Goal: Check status

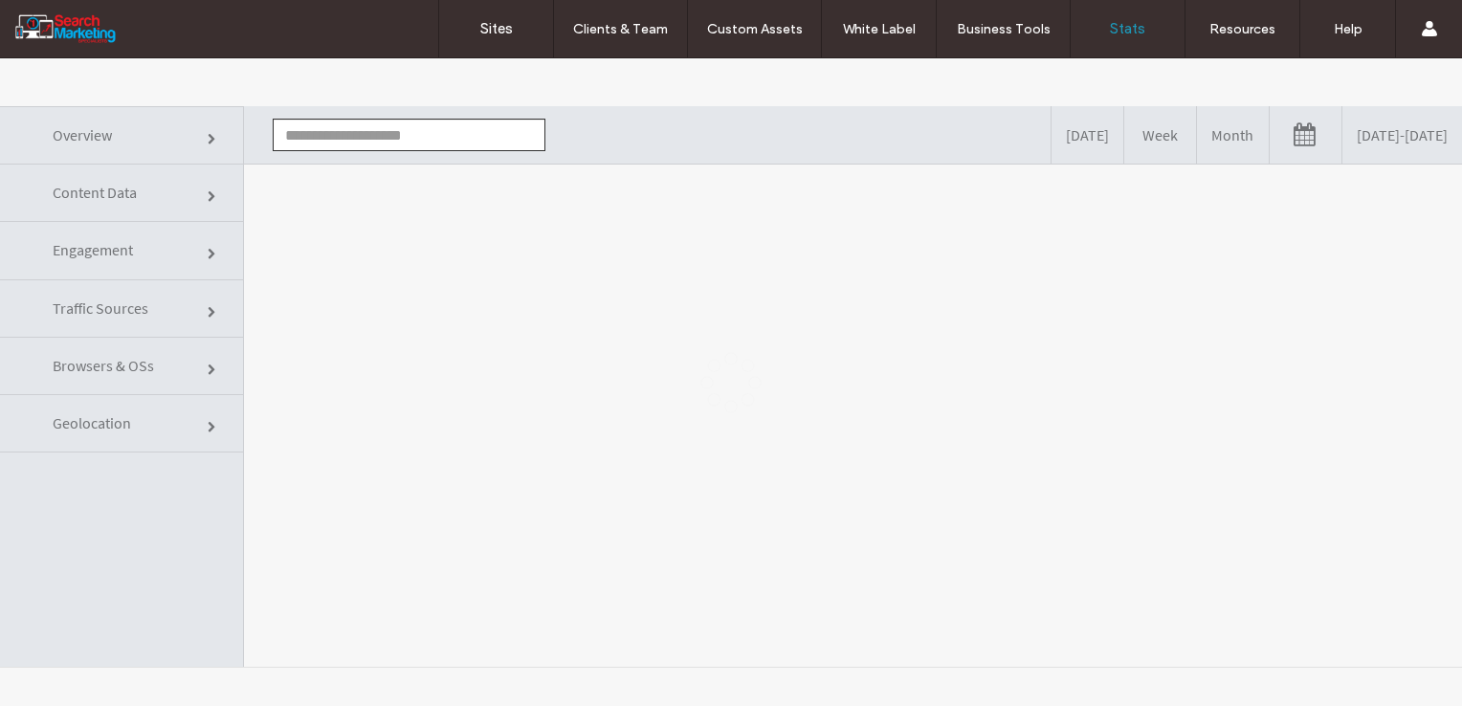
type input "**********"
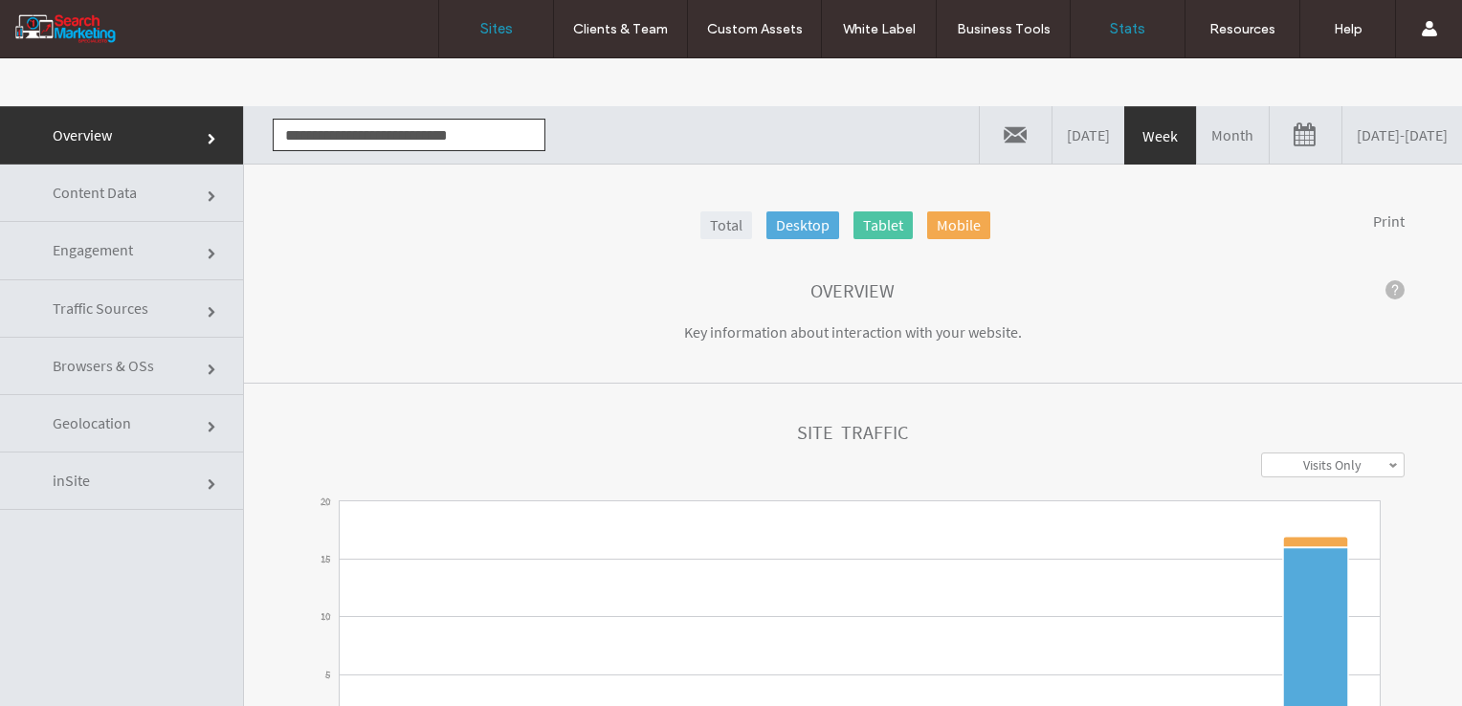
click at [506, 31] on label "Sites" at bounding box center [496, 28] width 33 height 17
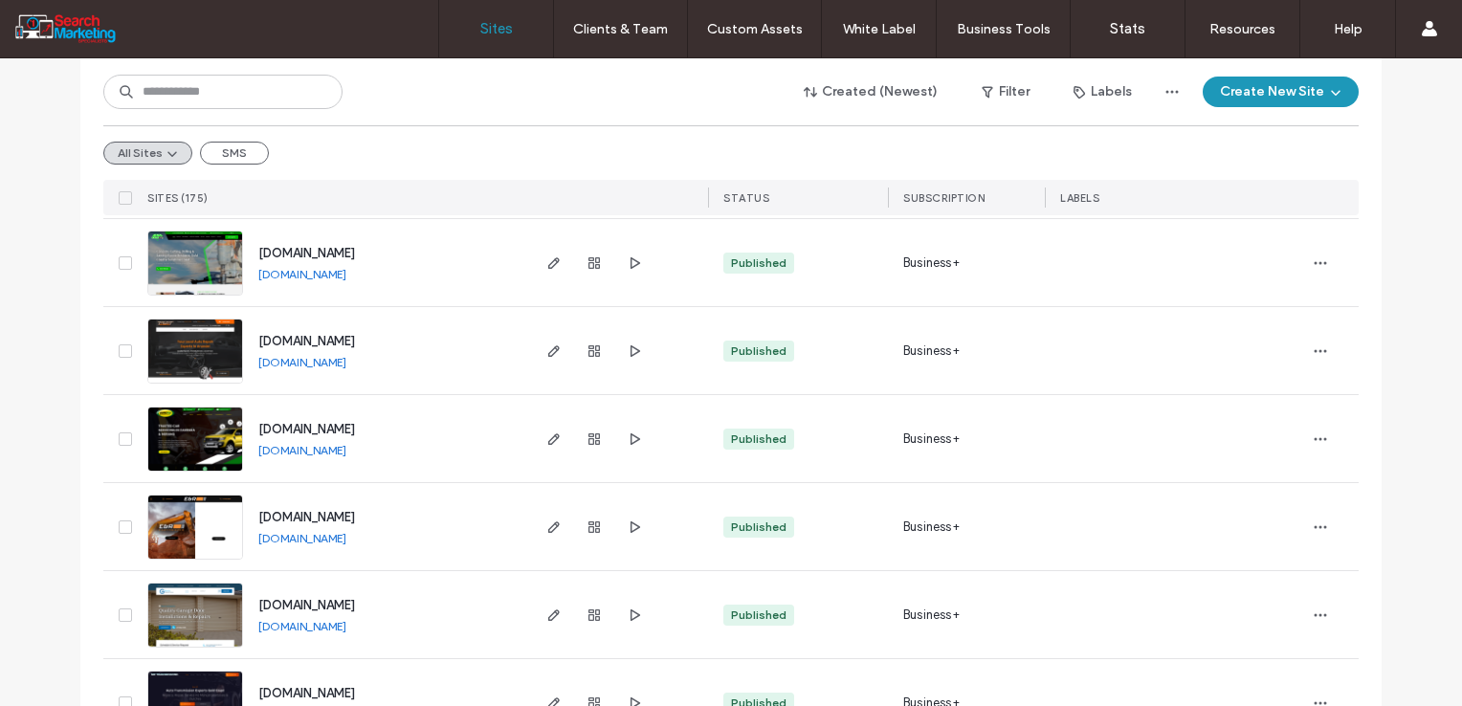
scroll to position [670, 0]
